Goal: Task Accomplishment & Management: Manage account settings

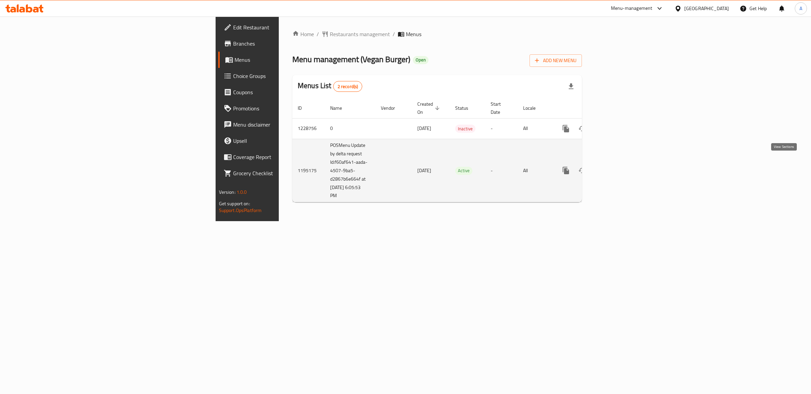
click at [618, 168] on icon "enhanced table" at bounding box center [615, 171] width 6 height 6
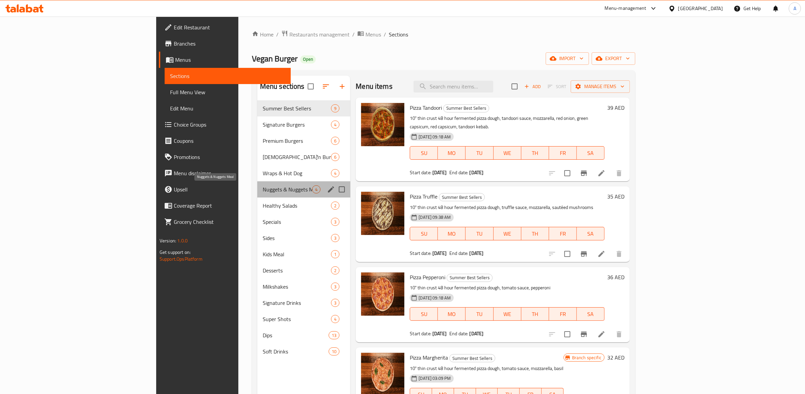
click at [263, 187] on span "Nuggets & Nuggets Meal" at bounding box center [287, 190] width 49 height 8
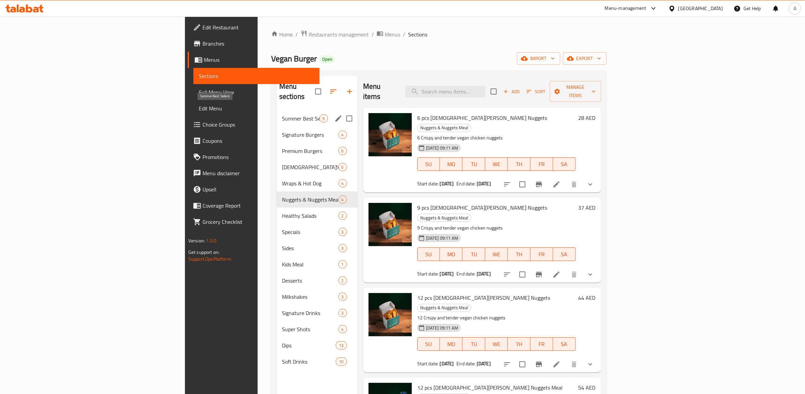
click at [282, 115] on span "Summer Best Sellers" at bounding box center [301, 119] width 38 height 8
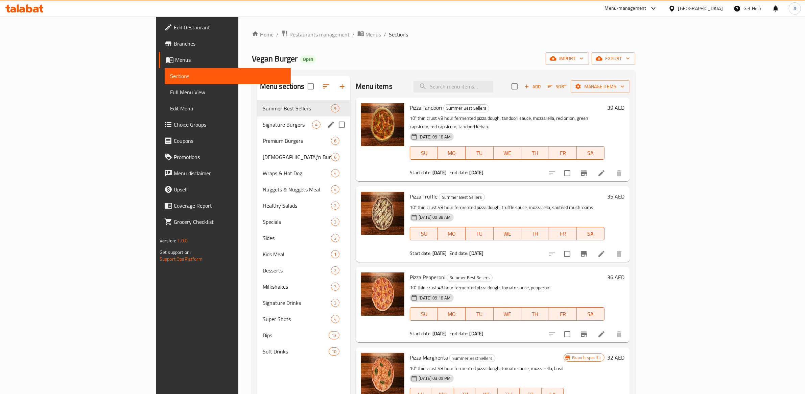
click at [257, 119] on div "Signature Burgers 4" at bounding box center [303, 125] width 93 height 16
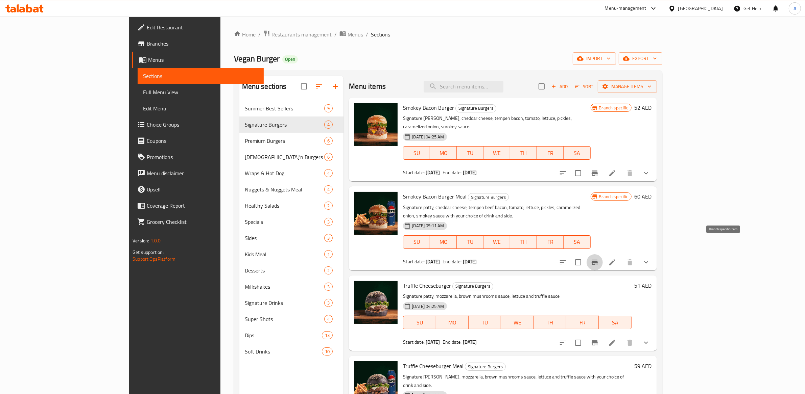
click at [599, 259] on icon "Branch-specific-item" at bounding box center [595, 263] width 8 height 8
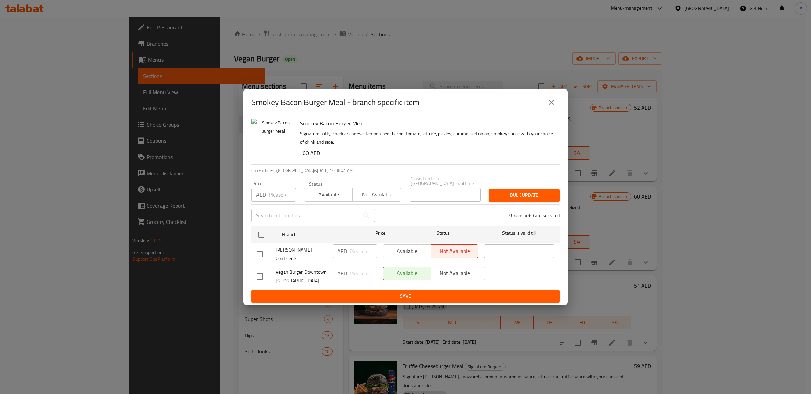
drag, startPoint x: 554, startPoint y: 104, endPoint x: 573, endPoint y: 119, distance: 23.4
click at [554, 104] on icon "close" at bounding box center [552, 102] width 8 height 8
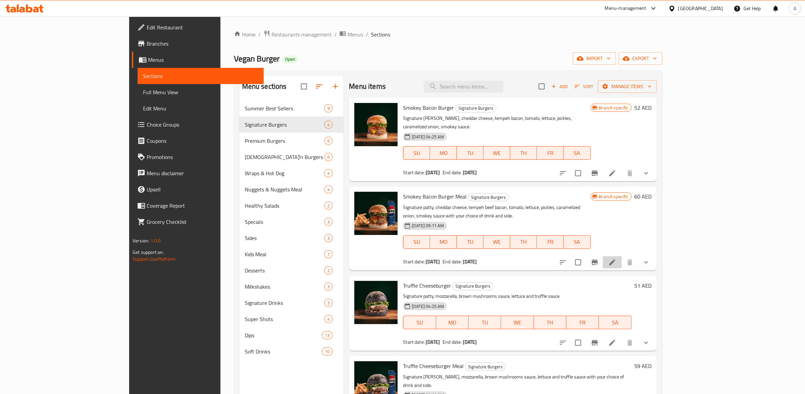
click at [622, 257] on li at bounding box center [612, 263] width 19 height 12
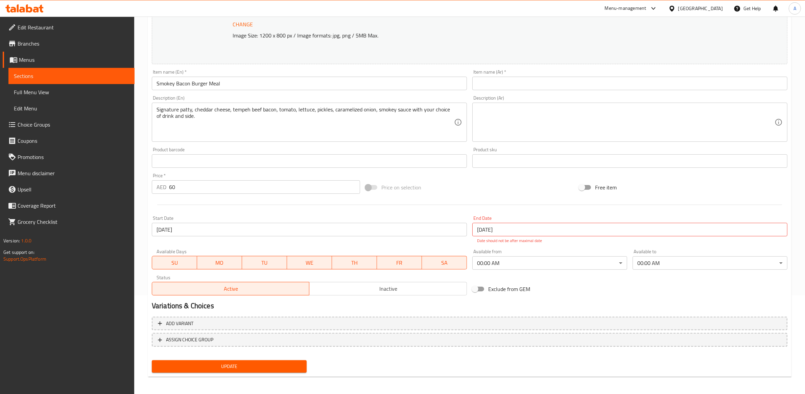
scroll to position [99, 0]
click at [188, 329] on button "Add variant" at bounding box center [469, 324] width 635 height 14
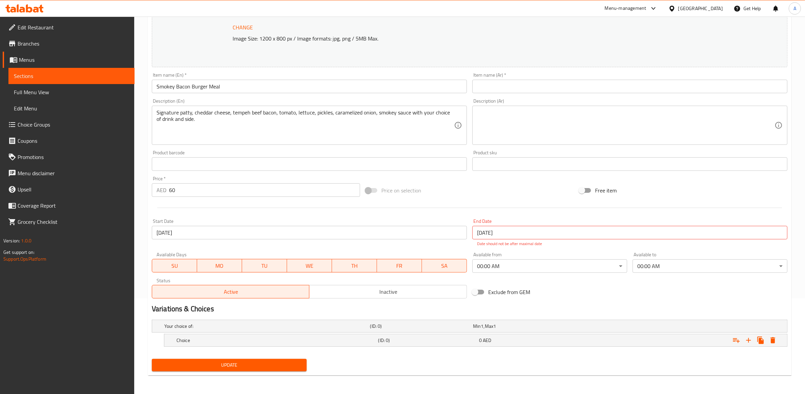
click at [188, 329] on h5 "Your choice of:" at bounding box center [265, 326] width 203 height 7
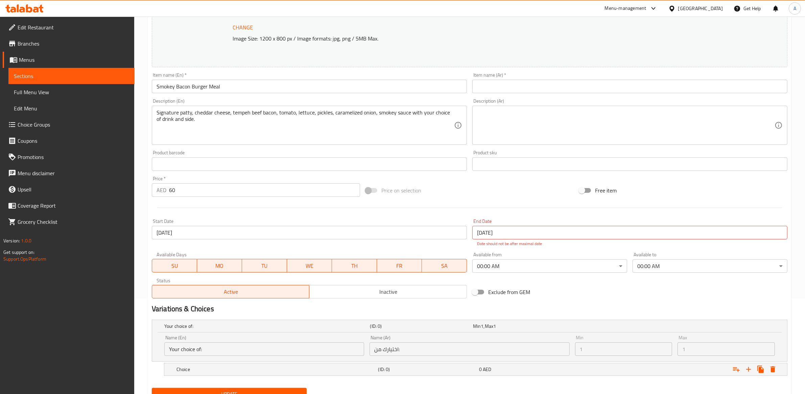
click at [188, 329] on h5 "Your choice of:" at bounding box center [265, 326] width 203 height 7
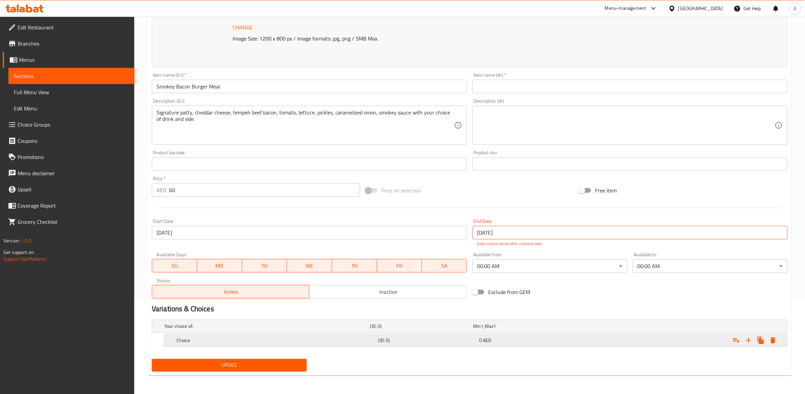
click at [191, 339] on h5 "Choice" at bounding box center [275, 340] width 199 height 7
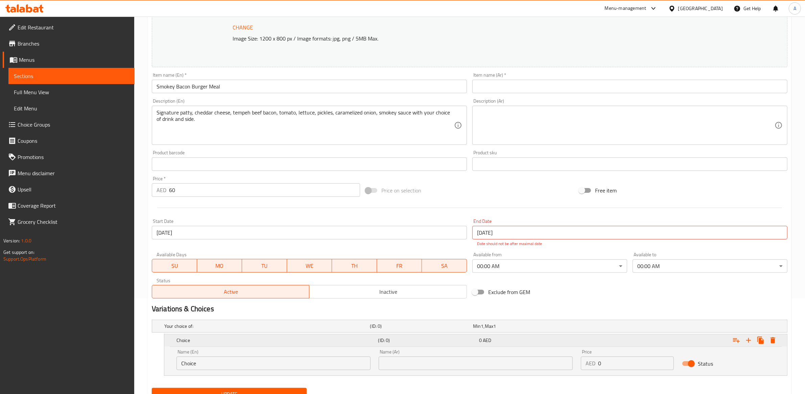
click at [190, 339] on h5 "Choice" at bounding box center [275, 340] width 199 height 7
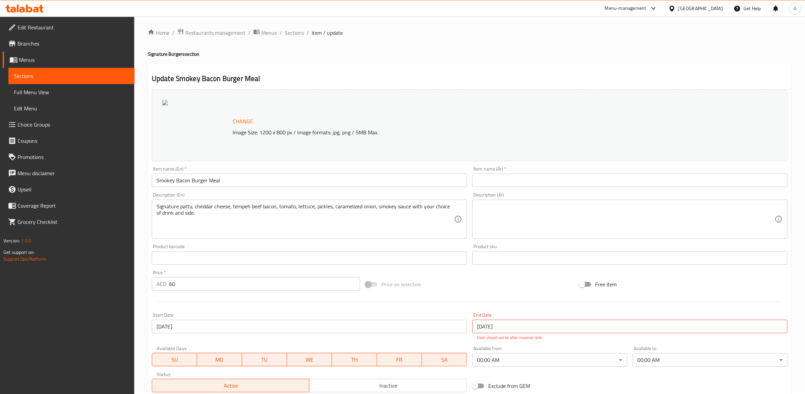
scroll to position [0, 0]
click at [289, 35] on span "Sections" at bounding box center [294, 34] width 19 height 8
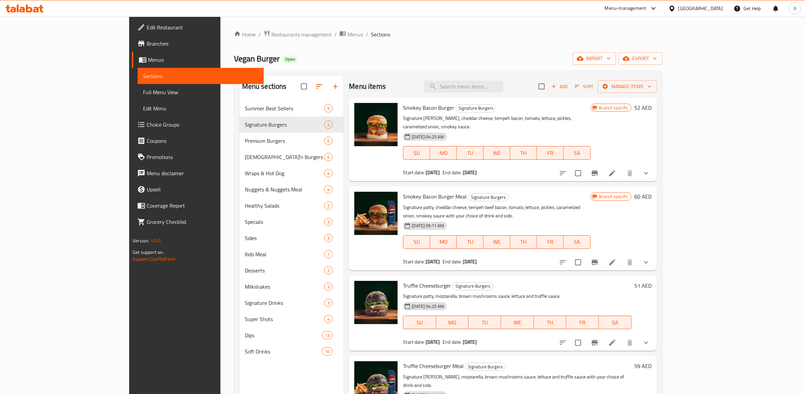
click at [403, 192] on span "Smokey Bacon Burger Meal" at bounding box center [435, 197] width 64 height 10
copy h6 "Smokey Bacon Burger Meal"
click at [147, 46] on span "Branches" at bounding box center [203, 44] width 112 height 8
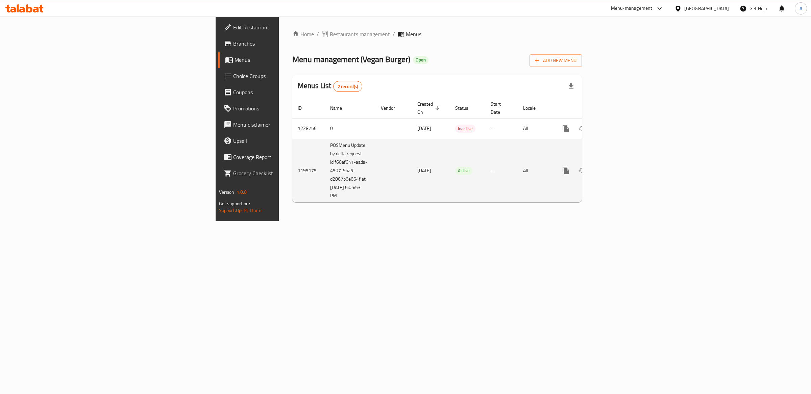
click at [619, 167] on icon "enhanced table" at bounding box center [615, 171] width 8 height 8
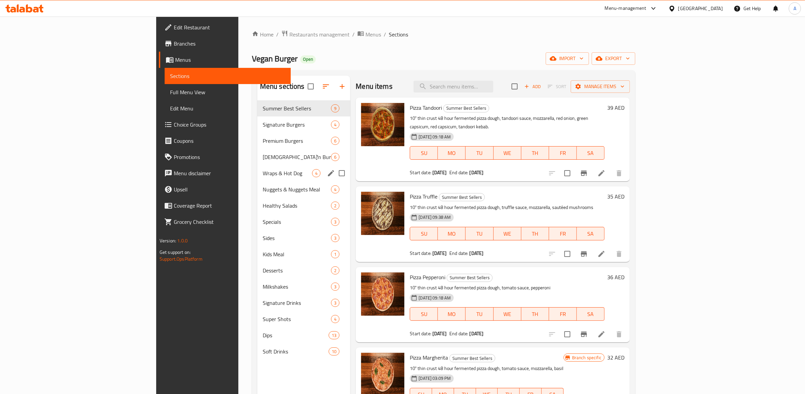
click at [263, 169] on span "Wraps & Hot Dog" at bounding box center [287, 173] width 49 height 8
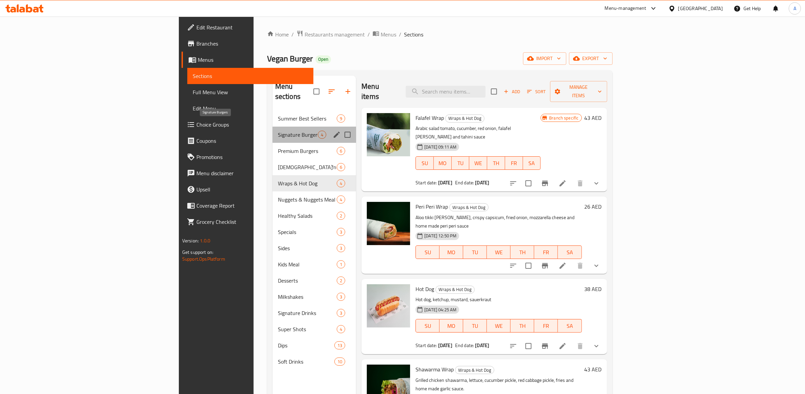
click at [278, 131] on span "Signature Burgers" at bounding box center [298, 135] width 40 height 8
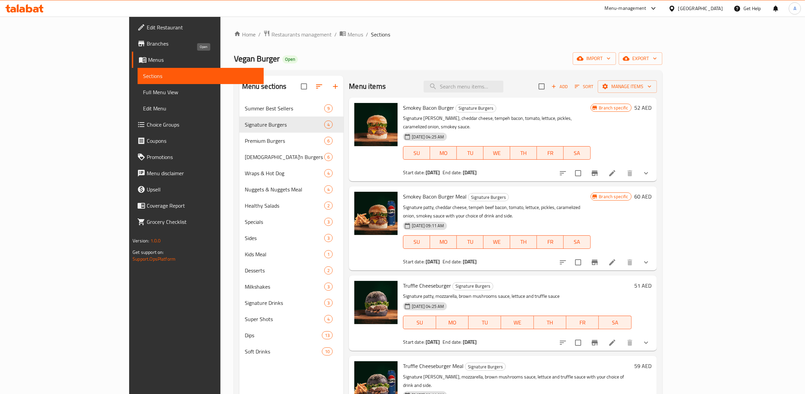
click at [282, 59] on span "Open" at bounding box center [290, 59] width 16 height 6
click at [148, 61] on span "Menus" at bounding box center [203, 60] width 110 height 8
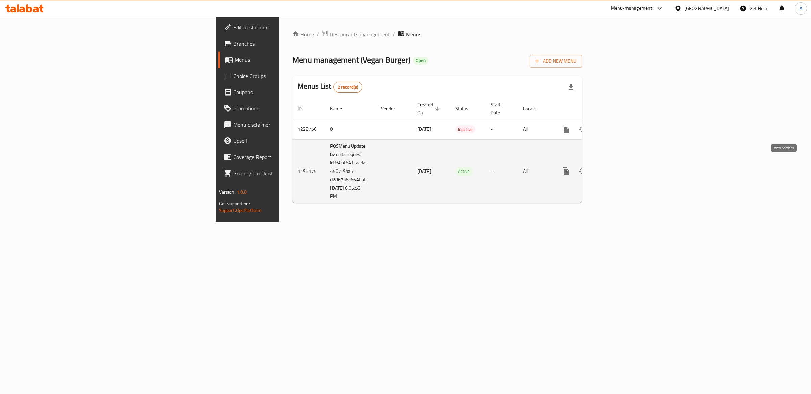
click at [619, 167] on icon "enhanced table" at bounding box center [615, 171] width 8 height 8
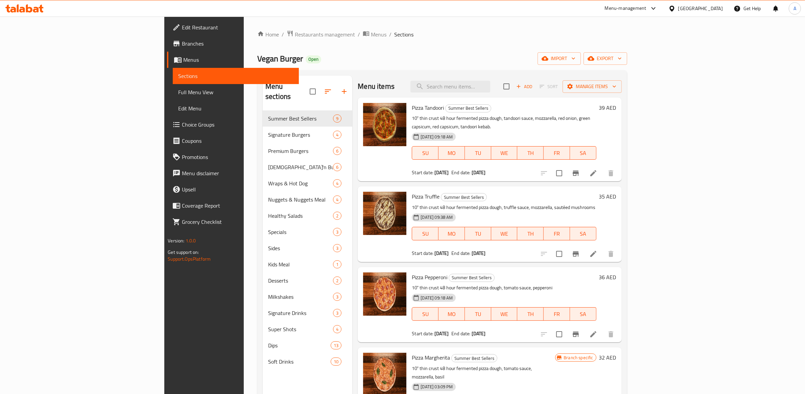
click at [182, 127] on span "Choice Groups" at bounding box center [238, 125] width 112 height 8
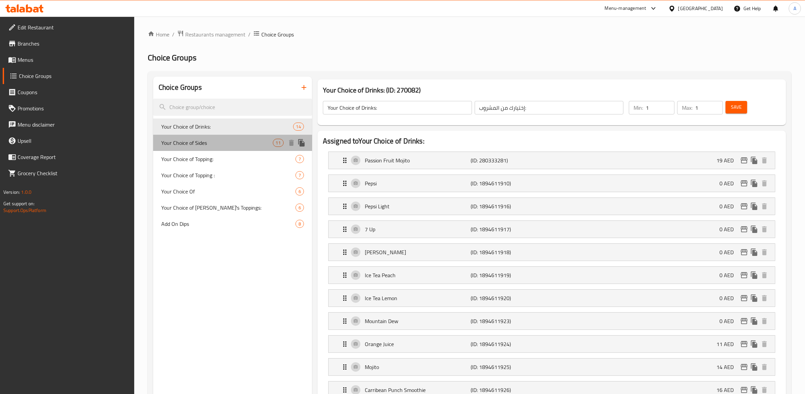
click at [248, 138] on div "Your Choice of Sides 11" at bounding box center [232, 143] width 159 height 16
type input "Your Choice of Sides"
type input "إختيارك من الأطباق الجانبية:"
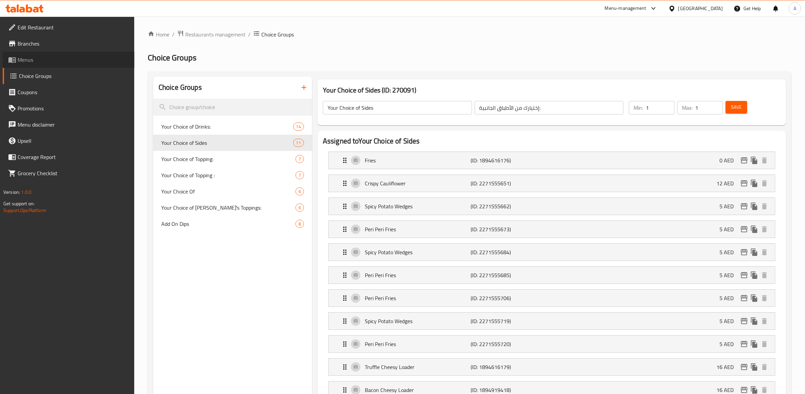
click at [33, 56] on span "Menus" at bounding box center [74, 60] width 112 height 8
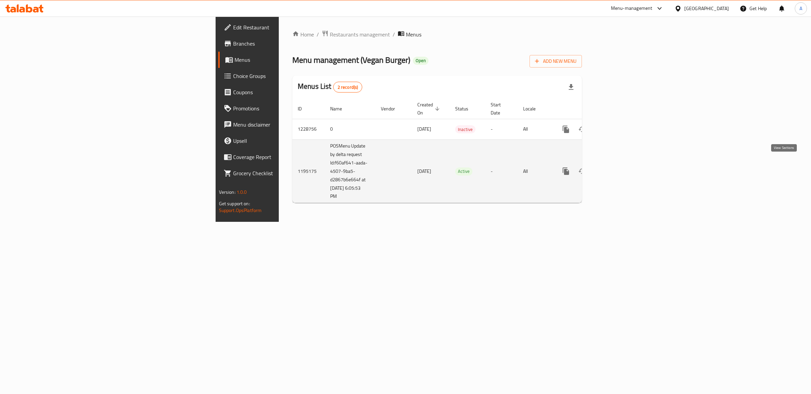
click at [619, 167] on icon "enhanced table" at bounding box center [615, 171] width 8 height 8
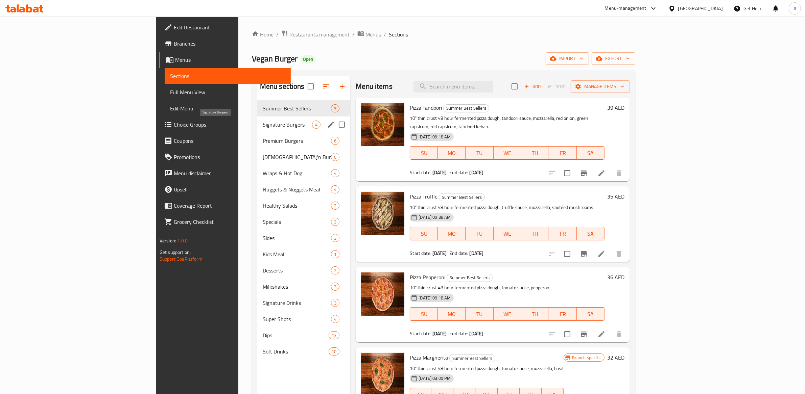
click at [263, 122] on span "Signature Burgers" at bounding box center [287, 125] width 49 height 8
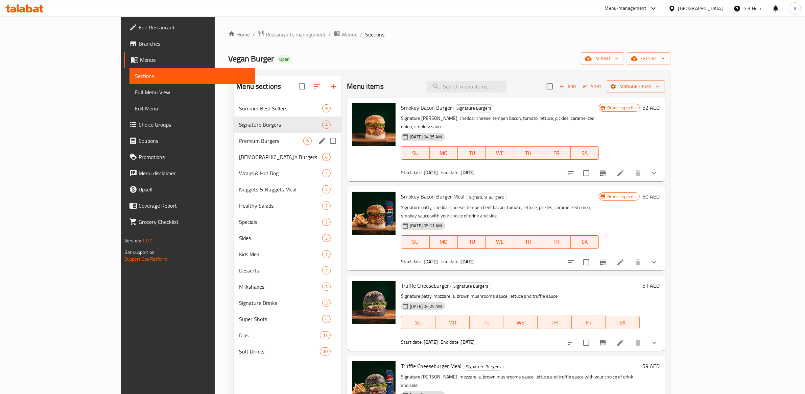
click at [234, 135] on div "Premium Burgers 6" at bounding box center [288, 141] width 108 height 16
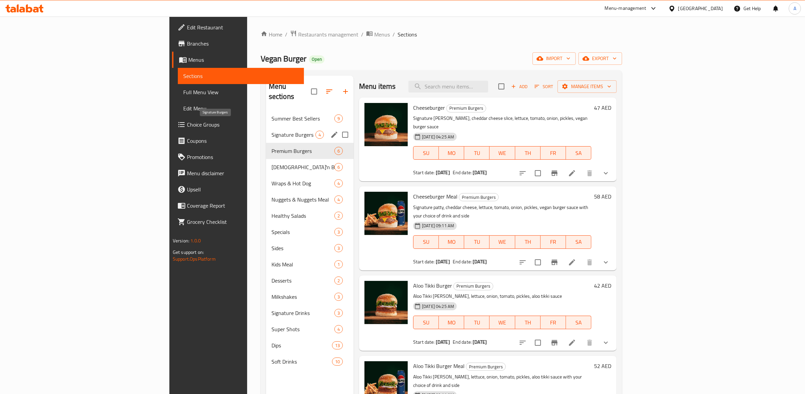
click at [271, 131] on span "Signature Burgers" at bounding box center [293, 135] width 44 height 8
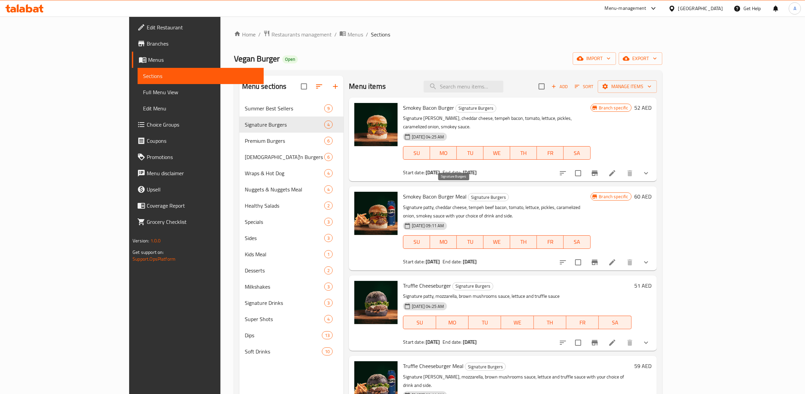
click at [468, 194] on span "Signature Burgers" at bounding box center [488, 198] width 40 height 8
click at [651, 213] on div "Branch specific 60 AED" at bounding box center [621, 228] width 61 height 73
click at [650, 259] on icon "show more" at bounding box center [646, 263] width 8 height 8
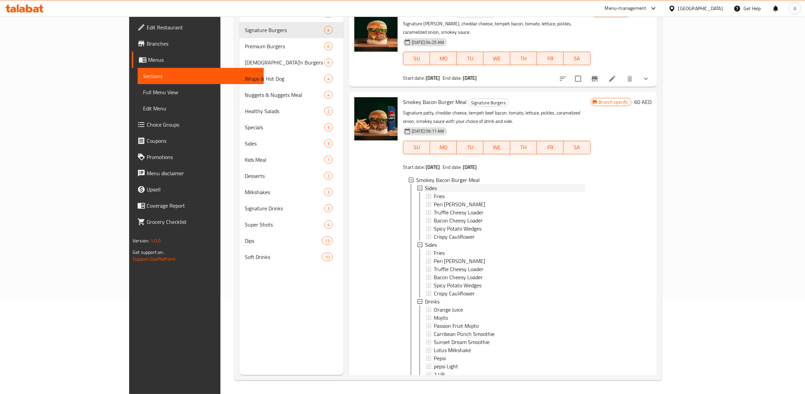
click at [417, 186] on icon at bounding box center [419, 188] width 5 height 5
click at [417, 194] on icon at bounding box center [419, 196] width 5 height 5
click at [417, 202] on icon at bounding box center [419, 204] width 5 height 5
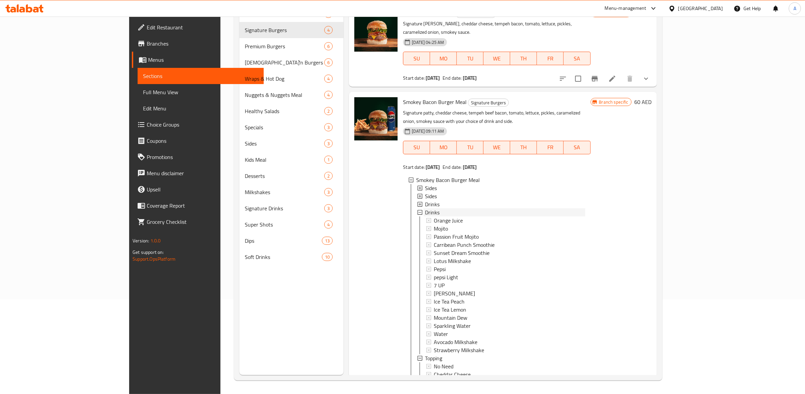
click at [417, 210] on icon at bounding box center [419, 212] width 5 height 5
click at [417, 186] on icon at bounding box center [419, 188] width 5 height 5
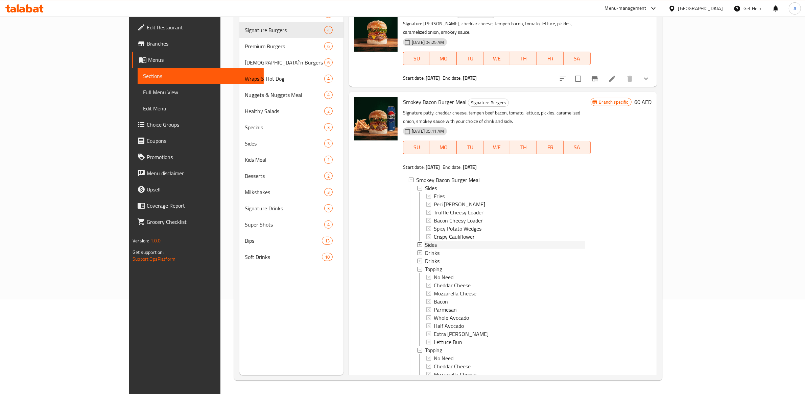
click at [417, 241] on div "Sides" at bounding box center [501, 245] width 168 height 8
click at [417, 299] on icon at bounding box center [419, 301] width 5 height 5
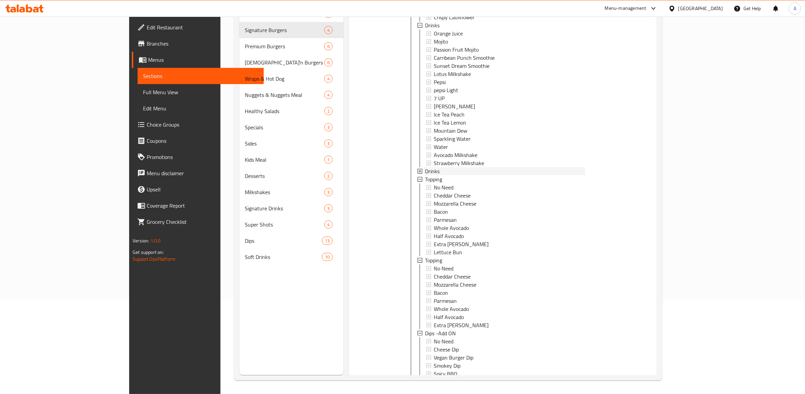
click at [417, 169] on icon at bounding box center [419, 171] width 5 height 5
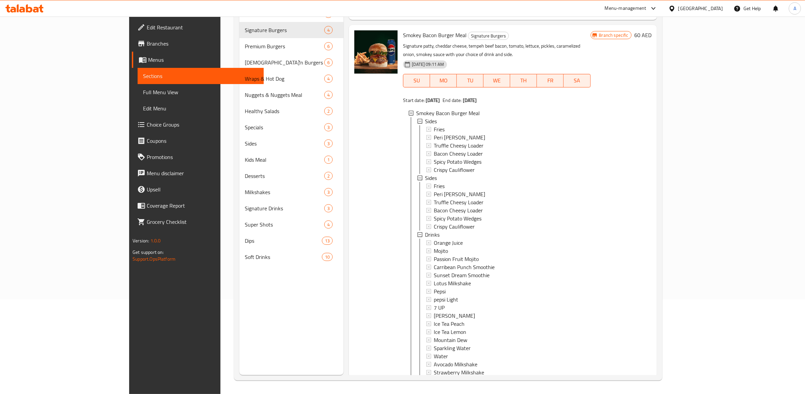
scroll to position [18, 0]
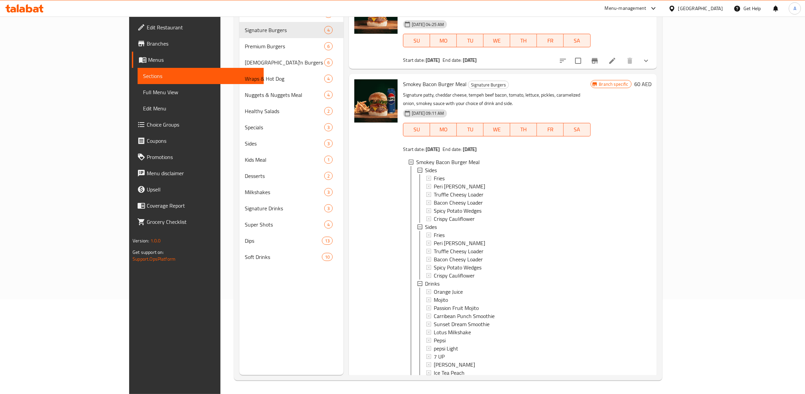
click at [403, 79] on span "Smokey Bacon Burger Meal" at bounding box center [435, 84] width 64 height 10
copy h6 "Smokey Bacon Burger Meal"
click at [409, 160] on icon at bounding box center [411, 162] width 5 height 5
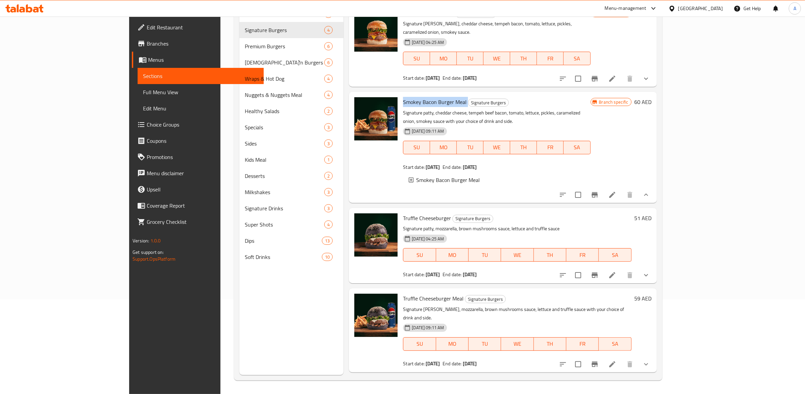
scroll to position [0, 0]
click at [407, 97] on span "Smokey Bacon Burger Meal" at bounding box center [435, 102] width 64 height 10
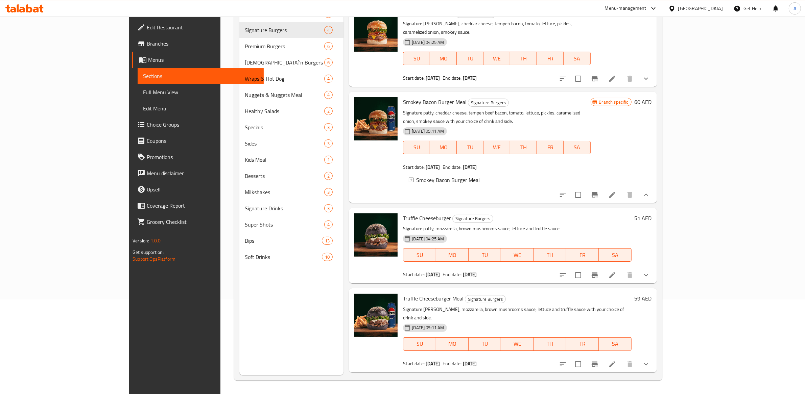
click at [403, 294] on span "Truffle Cheeseburger Meal" at bounding box center [433, 299] width 61 height 10
copy h6 "Truffle Cheeseburger Meal"
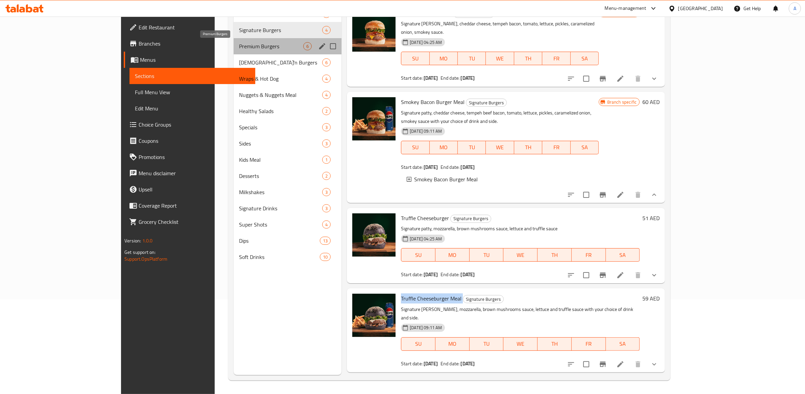
click at [239, 43] on span "Premium Burgers" at bounding box center [271, 46] width 64 height 8
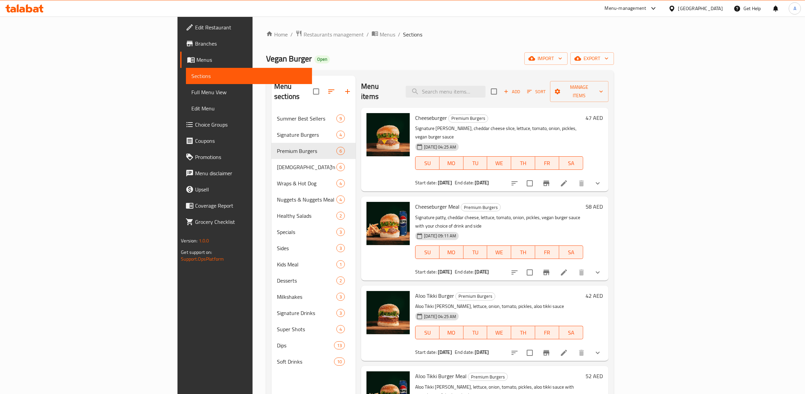
click at [415, 202] on span "Cheeseburger Meal" at bounding box center [437, 207] width 44 height 10
copy h6 "Cheeseburger Meal"
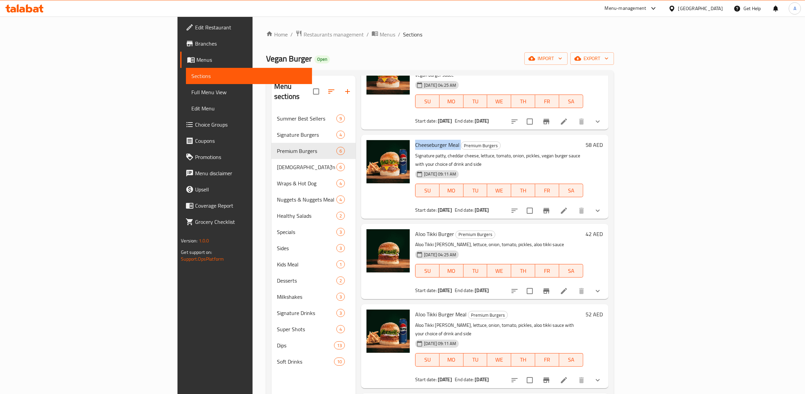
scroll to position [63, 0]
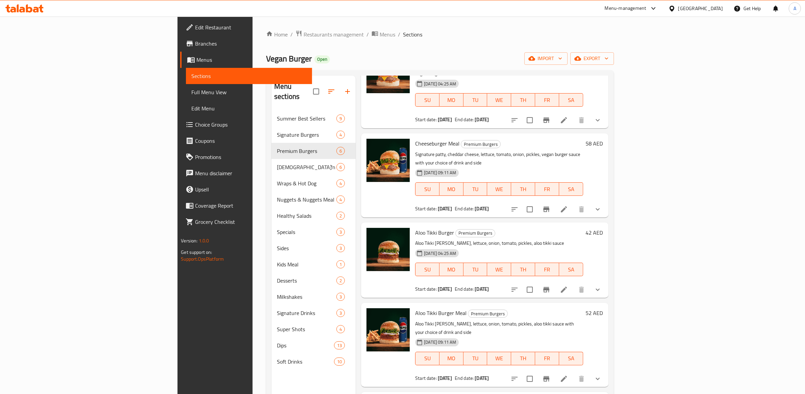
click at [415, 308] on span "Aloo Tikki Burger Meal" at bounding box center [440, 313] width 51 height 10
copy h6 "Aloo Tikki Burger Meal"
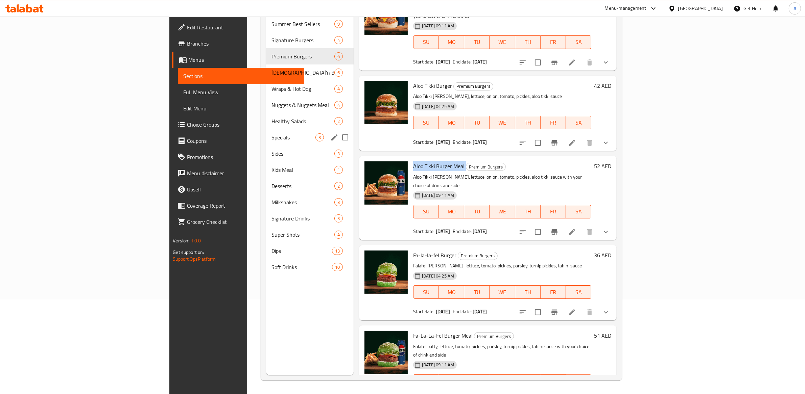
scroll to position [95, 0]
click at [266, 66] on div "[DEMOGRAPHIC_DATA]'n Burgers 6" at bounding box center [310, 73] width 88 height 16
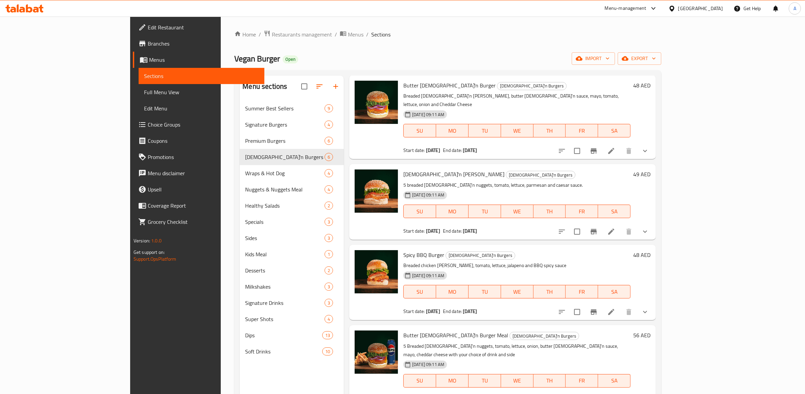
scroll to position [65, 0]
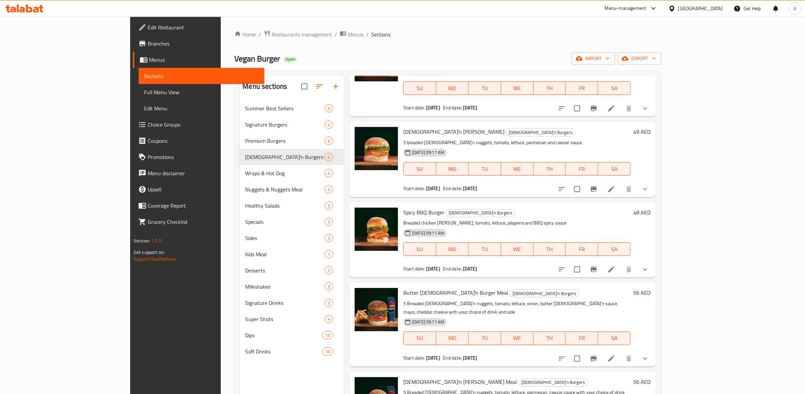
click at [408, 288] on span "Butter [DEMOGRAPHIC_DATA]'n Burger Meal" at bounding box center [455, 293] width 105 height 10
click at [409, 288] on span "Butter [DEMOGRAPHIC_DATA]'n Burger Meal" at bounding box center [455, 293] width 105 height 10
copy h6 "Butter [DEMOGRAPHIC_DATA]'n Burger Meal"
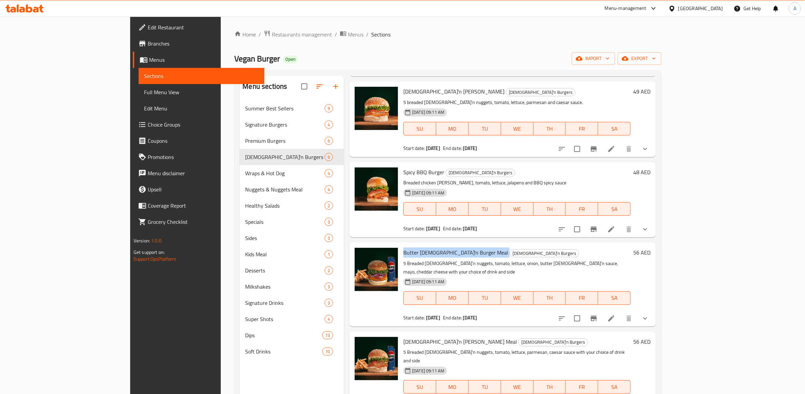
scroll to position [105, 0]
click at [403, 337] on span "[DEMOGRAPHIC_DATA]'n [PERSON_NAME] Meal" at bounding box center [460, 342] width 114 height 10
copy h6 "[DEMOGRAPHIC_DATA]'n [PERSON_NAME] Meal"
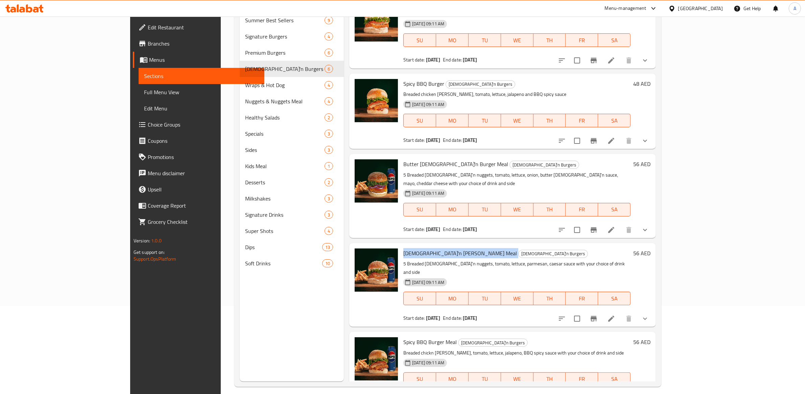
scroll to position [95, 0]
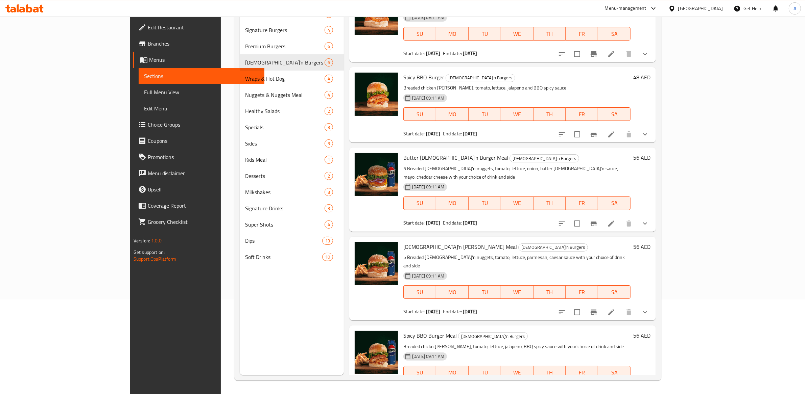
click at [403, 331] on span "Spicy BBQ Burger Meal" at bounding box center [429, 336] width 53 height 10
copy h6 "Spicy BBQ Burger Meal"
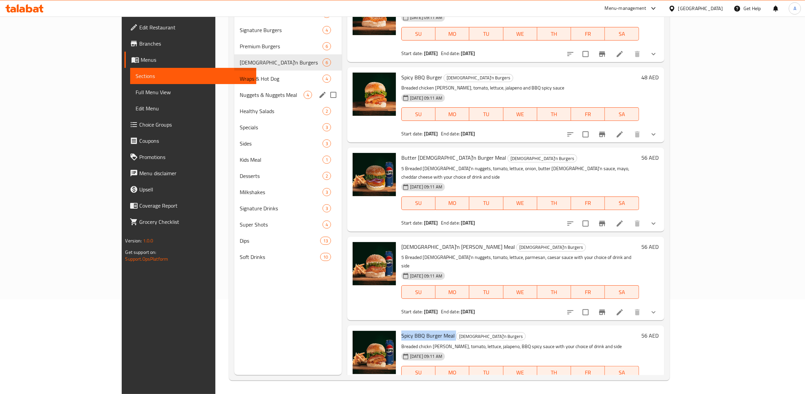
click at [240, 78] on span "Wraps & Hot Dog" at bounding box center [281, 79] width 83 height 8
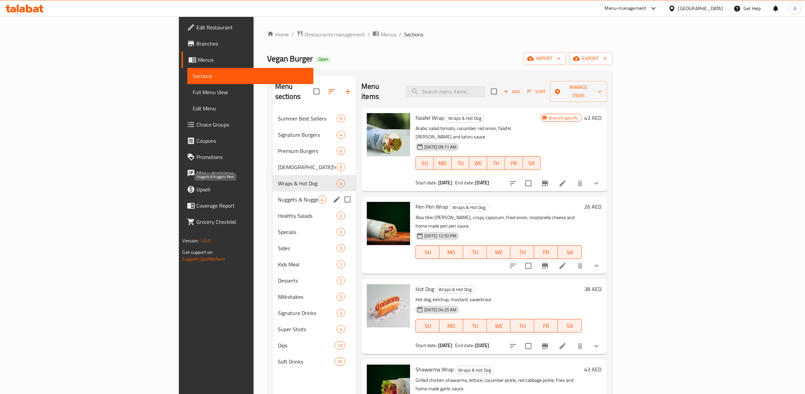
click at [278, 196] on span "Nuggets & Nuggets Meal" at bounding box center [298, 200] width 40 height 8
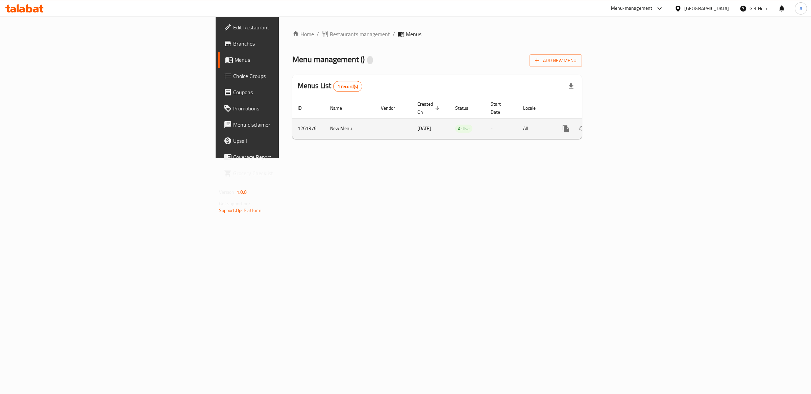
click at [619, 125] on icon "enhanced table" at bounding box center [615, 129] width 8 height 8
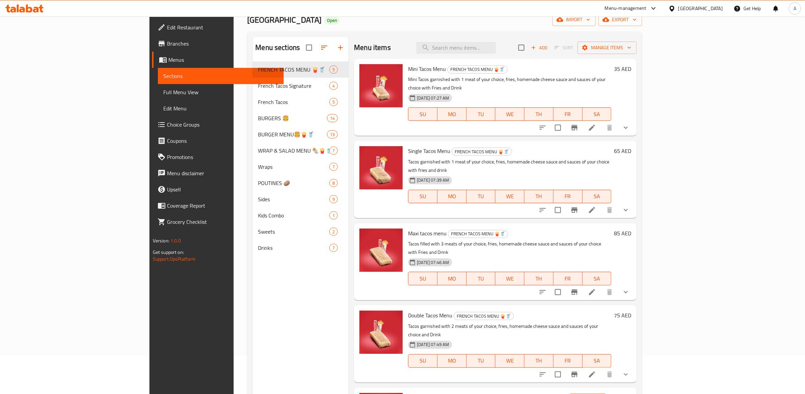
scroll to position [95, 0]
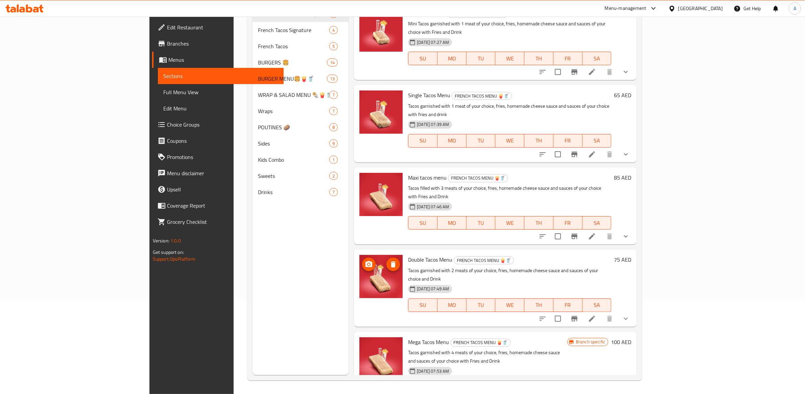
click at [359, 255] on img at bounding box center [380, 276] width 43 height 43
click at [262, 256] on div "Menu sections FRENCH TACOS MENU 🍟🥤 5 French Tacos Signature 4 French Tacos 5 BU…" at bounding box center [301, 178] width 96 height 394
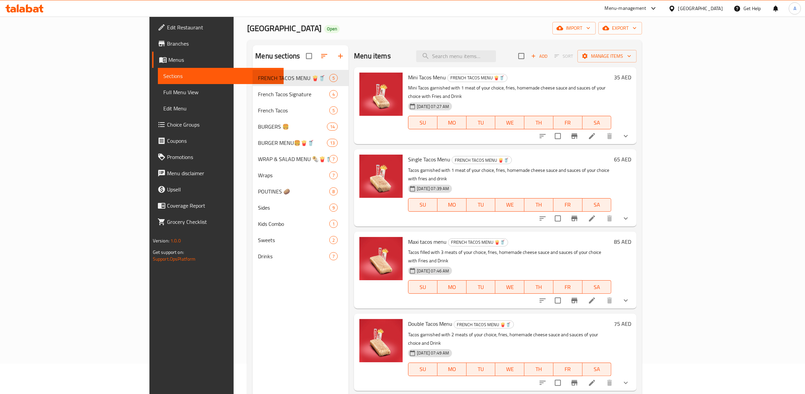
scroll to position [0, 0]
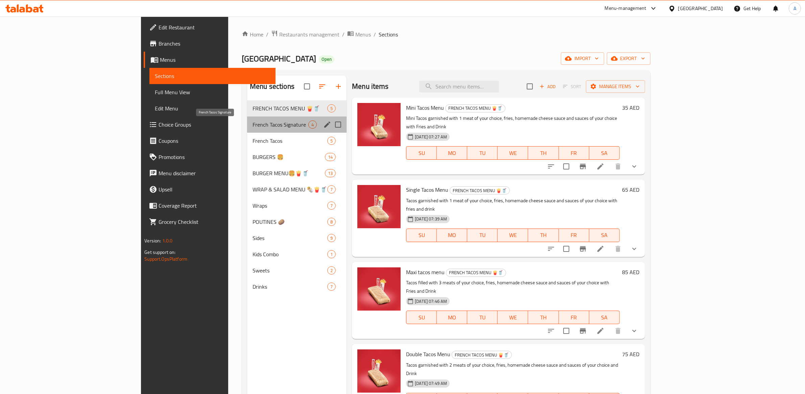
click at [253, 126] on span "French Tacos Signature" at bounding box center [281, 125] width 56 height 8
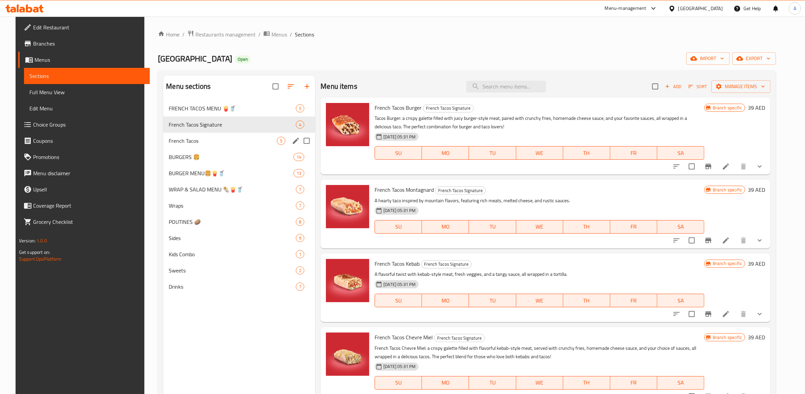
click at [224, 136] on div "French Tacos 5" at bounding box center [239, 141] width 152 height 16
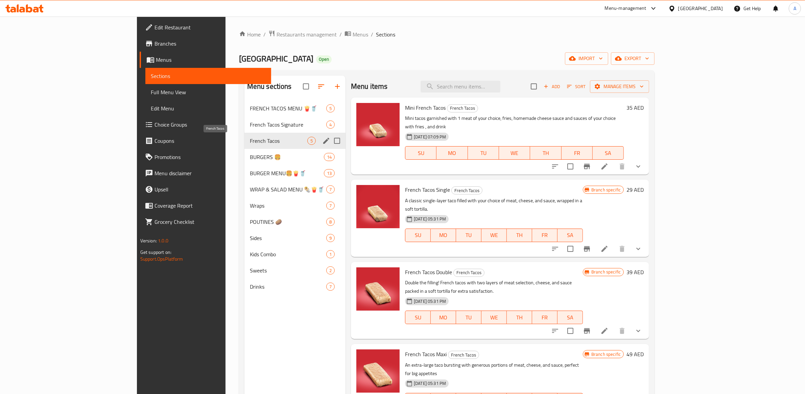
click at [244, 145] on div "French Tacos 5" at bounding box center [294, 141] width 101 height 16
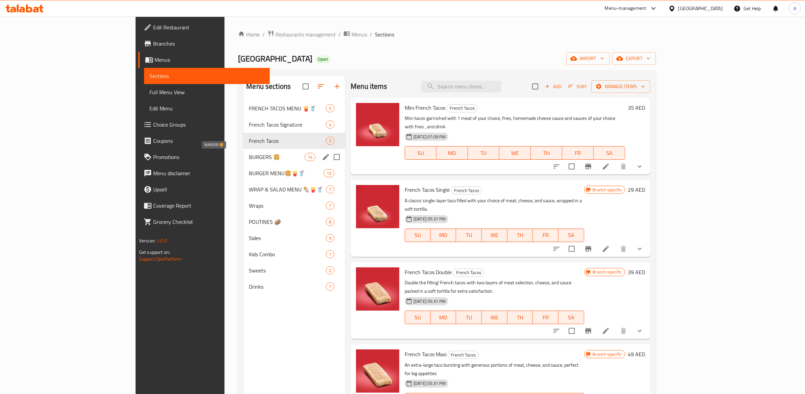
click at [249, 155] on span "BURGERS 🍔" at bounding box center [277, 157] width 56 height 8
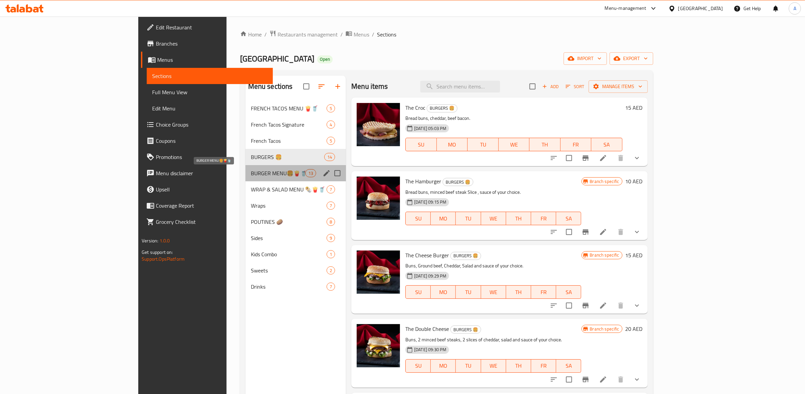
click at [251, 177] on span "BURGER MENU🍔🍟🥤" at bounding box center [278, 173] width 54 height 8
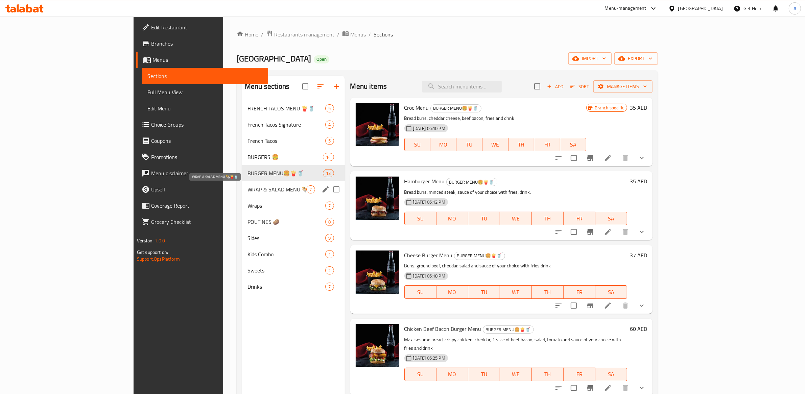
click at [247, 191] on span "WRAP & SALAD MENU 🌯🍟🥤" at bounding box center [276, 190] width 59 height 8
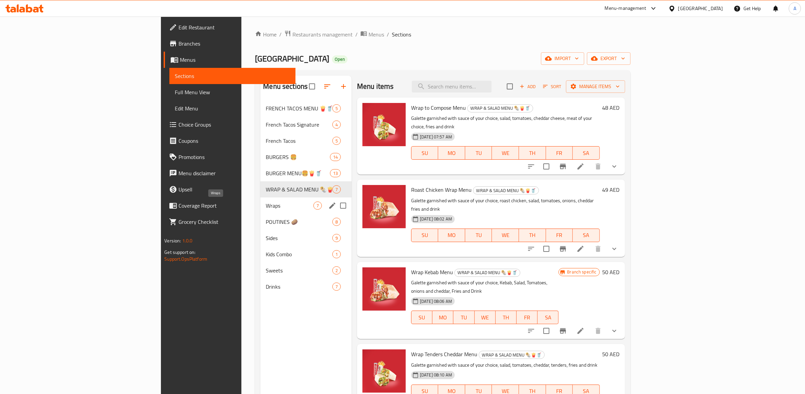
click at [266, 206] on span "Wraps" at bounding box center [289, 206] width 47 height 8
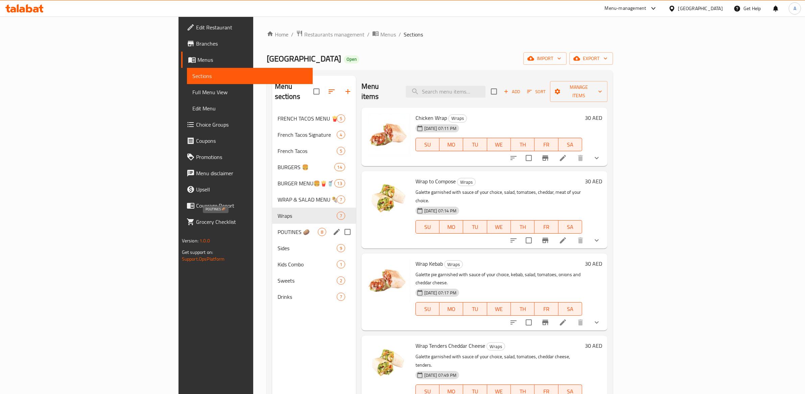
click at [278, 228] on span "POUTINES 🥔" at bounding box center [298, 232] width 40 height 8
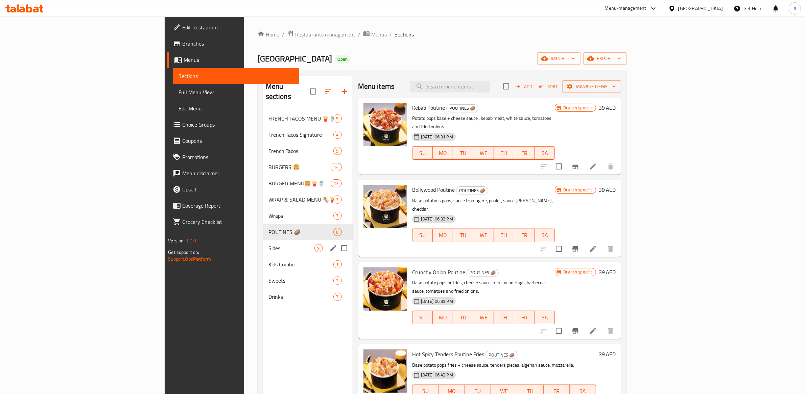
click at [263, 240] on div "Sides 9" at bounding box center [308, 248] width 90 height 16
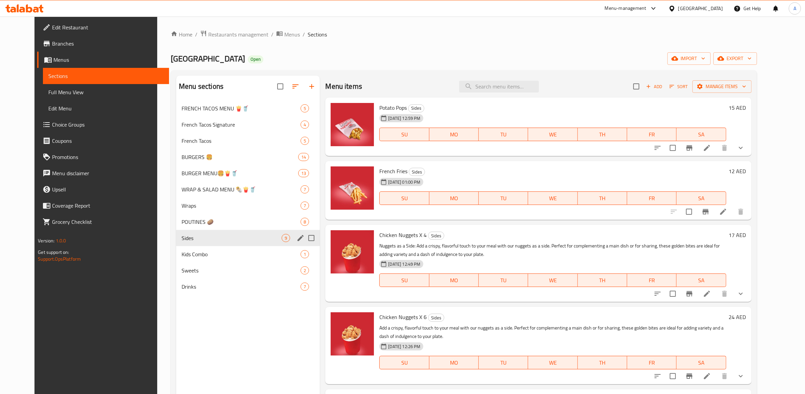
click at [182, 244] on div "Sides 9" at bounding box center [248, 238] width 144 height 16
click at [184, 249] on div "Kids Combo 1" at bounding box center [248, 254] width 144 height 16
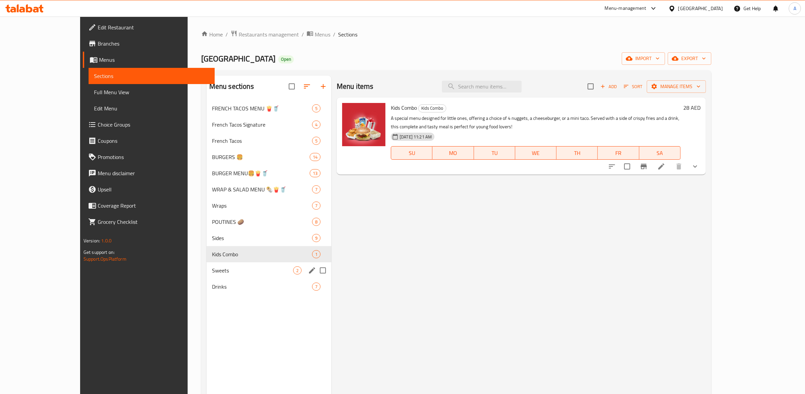
click at [207, 263] on div "Sweets 2" at bounding box center [269, 271] width 125 height 16
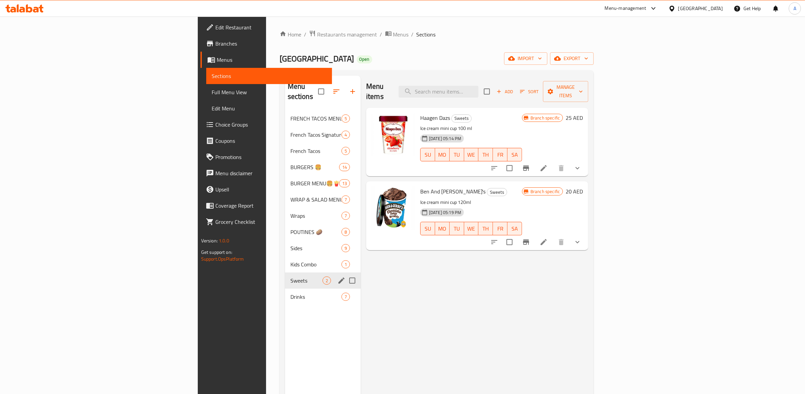
click at [285, 275] on div "Sweets 2" at bounding box center [323, 281] width 76 height 16
click at [285, 289] on div "Drinks 7" at bounding box center [323, 297] width 76 height 16
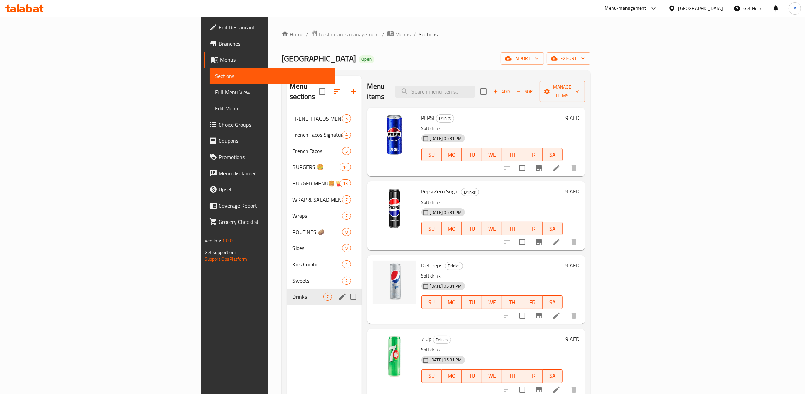
click at [292, 293] on span "Drinks" at bounding box center [307, 297] width 31 height 8
click at [287, 127] on div "French Tacos Signature 4" at bounding box center [324, 135] width 74 height 16
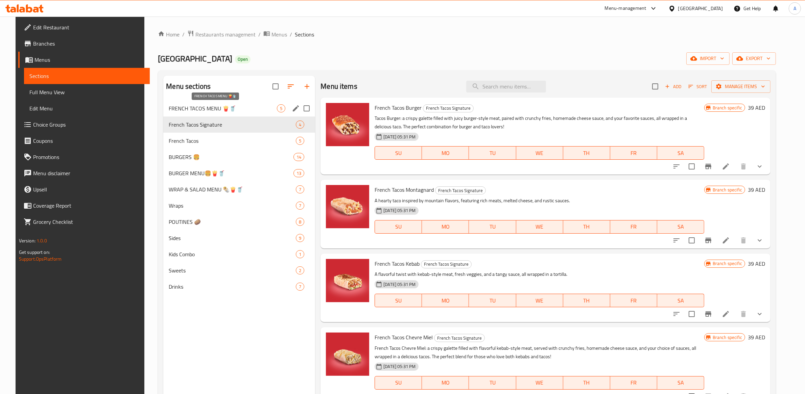
click at [185, 109] on span "FRENCH TACOS MENU 🍟🥤" at bounding box center [223, 108] width 108 height 8
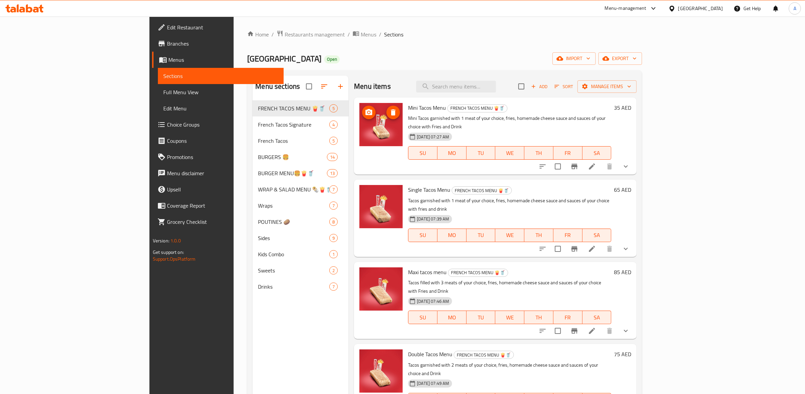
click at [359, 133] on img at bounding box center [380, 124] width 43 height 43
click at [365, 110] on icon "upload picture" at bounding box center [368, 112] width 7 height 6
click at [578, 163] on icon "Branch-specific-item" at bounding box center [574, 167] width 8 height 8
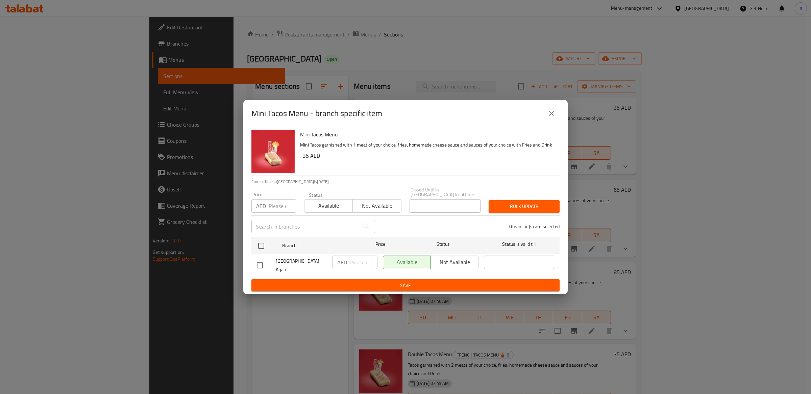
click at [546, 110] on button "close" at bounding box center [552, 113] width 16 height 16
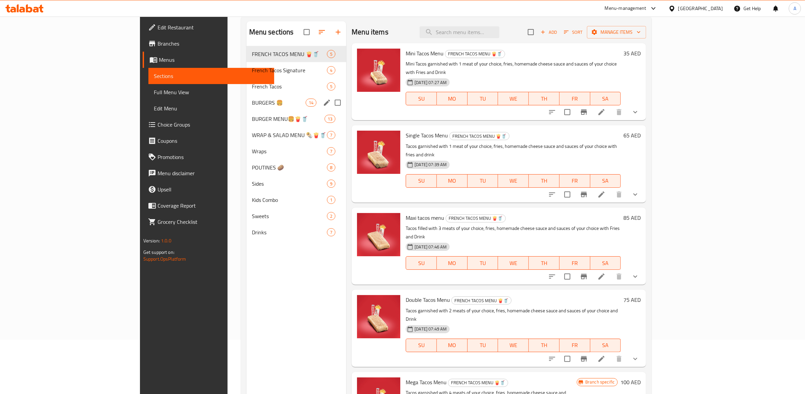
scroll to position [95, 0]
